Goal: Transaction & Acquisition: Purchase product/service

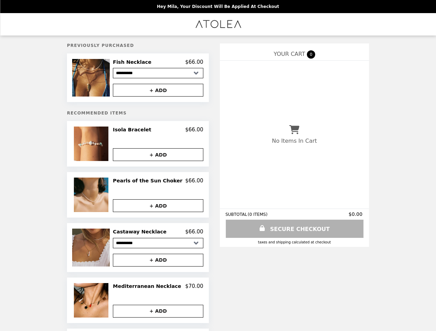
click at [101, 79] on img at bounding box center [91, 78] width 39 height 38
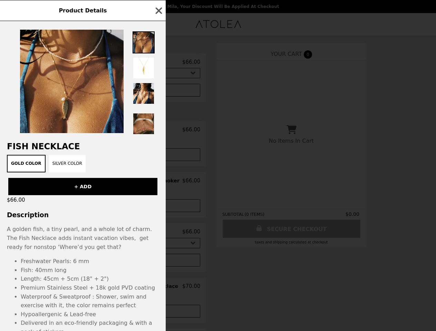
click at [158, 63] on div "Product Details Fish Necklace Gold Color Silver Color + ADD $66.00 Description …" at bounding box center [218, 165] width 436 height 331
click at [158, 91] on div at bounding box center [83, 78] width 166 height 114
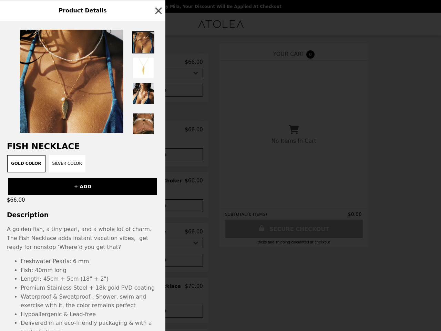
click at [101, 146] on h2 "Fish Necklace" at bounding box center [83, 147] width 166 height 10
click at [158, 132] on div at bounding box center [83, 78] width 166 height 114
click at [158, 157] on div "Product Details Fish Necklace Gold Color Silver Color + ADD $66.00 Description …" at bounding box center [220, 165] width 441 height 331
click at [101, 195] on button "+ ADD" at bounding box center [82, 186] width 149 height 17
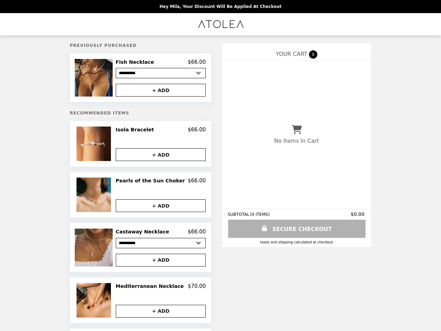
click at [158, 183] on h2 "Pearls of the Sun Choker" at bounding box center [152, 181] width 72 height 6
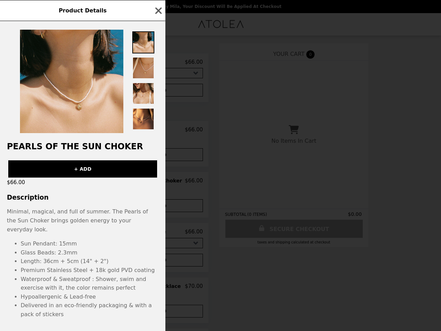
click at [158, 208] on div "Product Details Pearls of the Sun Choker + ADD $66.00 Description Minimal, magi…" at bounding box center [220, 165] width 441 height 331
click at [101, 250] on li "Glass Beads: 2.3mm" at bounding box center [90, 252] width 138 height 9
